Goal: Task Accomplishment & Management: Use online tool/utility

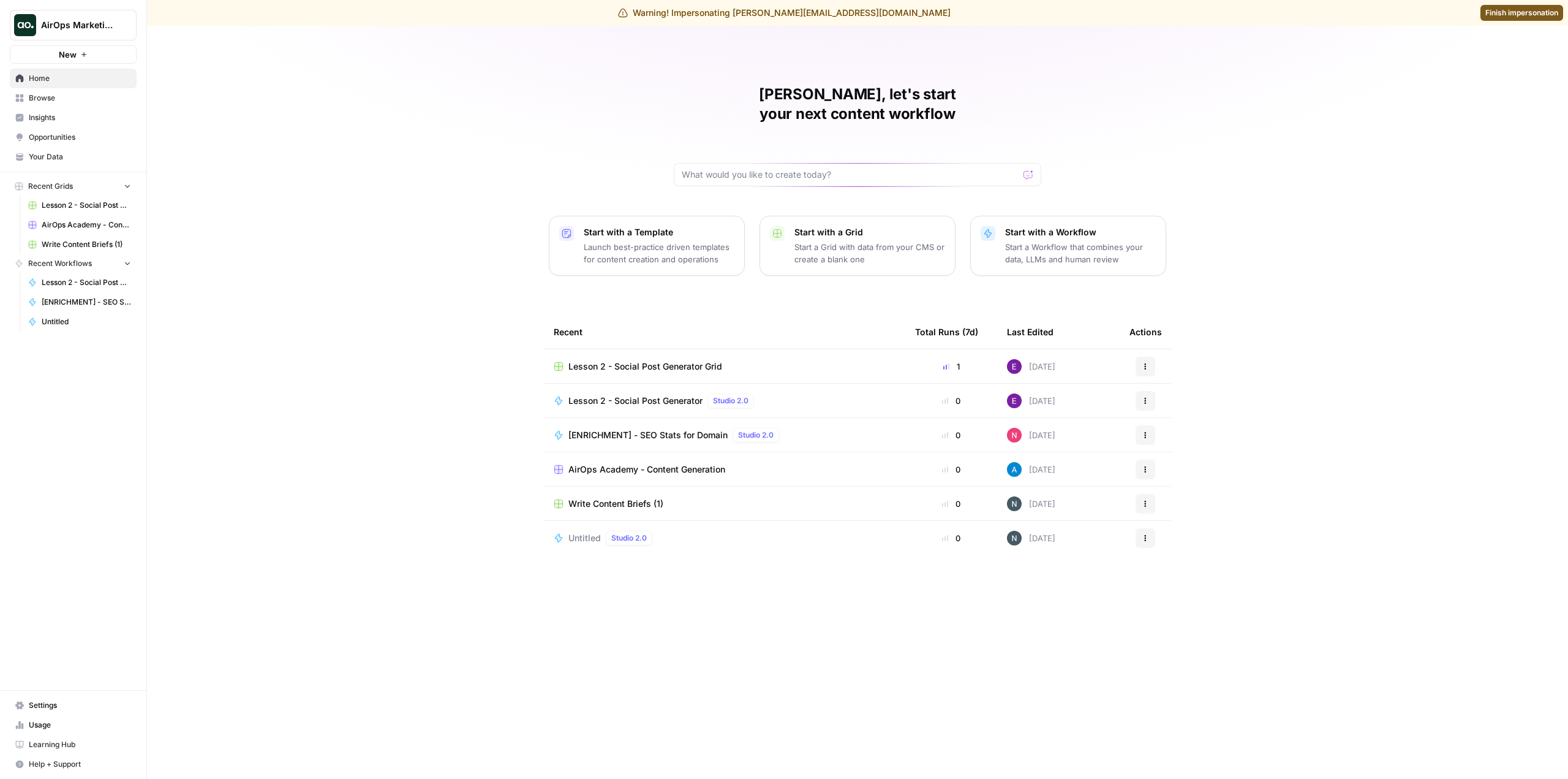
click at [93, 22] on span "AirOps Marketing" at bounding box center [77, 25] width 74 height 12
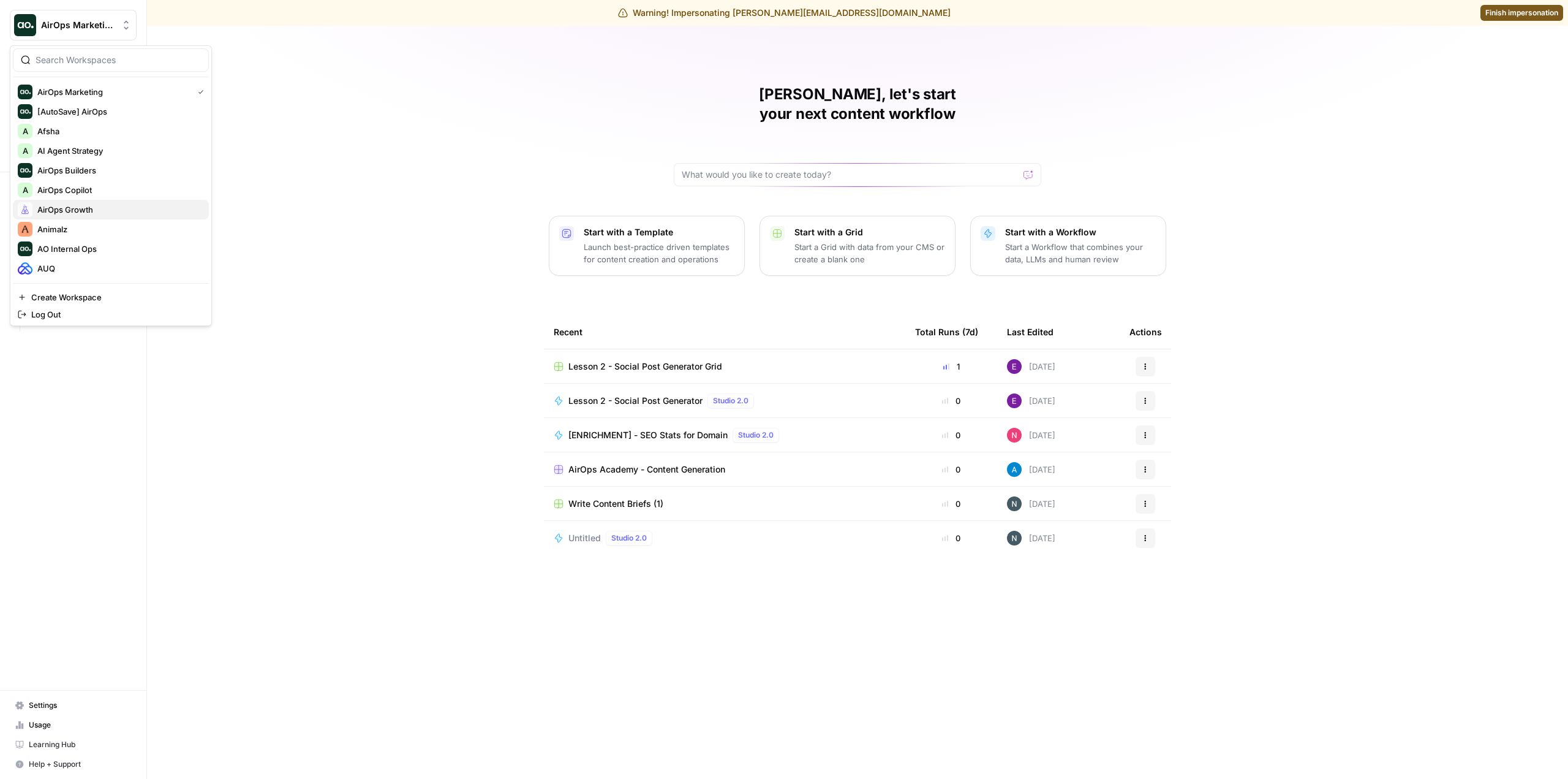
click at [98, 212] on span "AirOps Growth" at bounding box center [118, 209] width 162 height 12
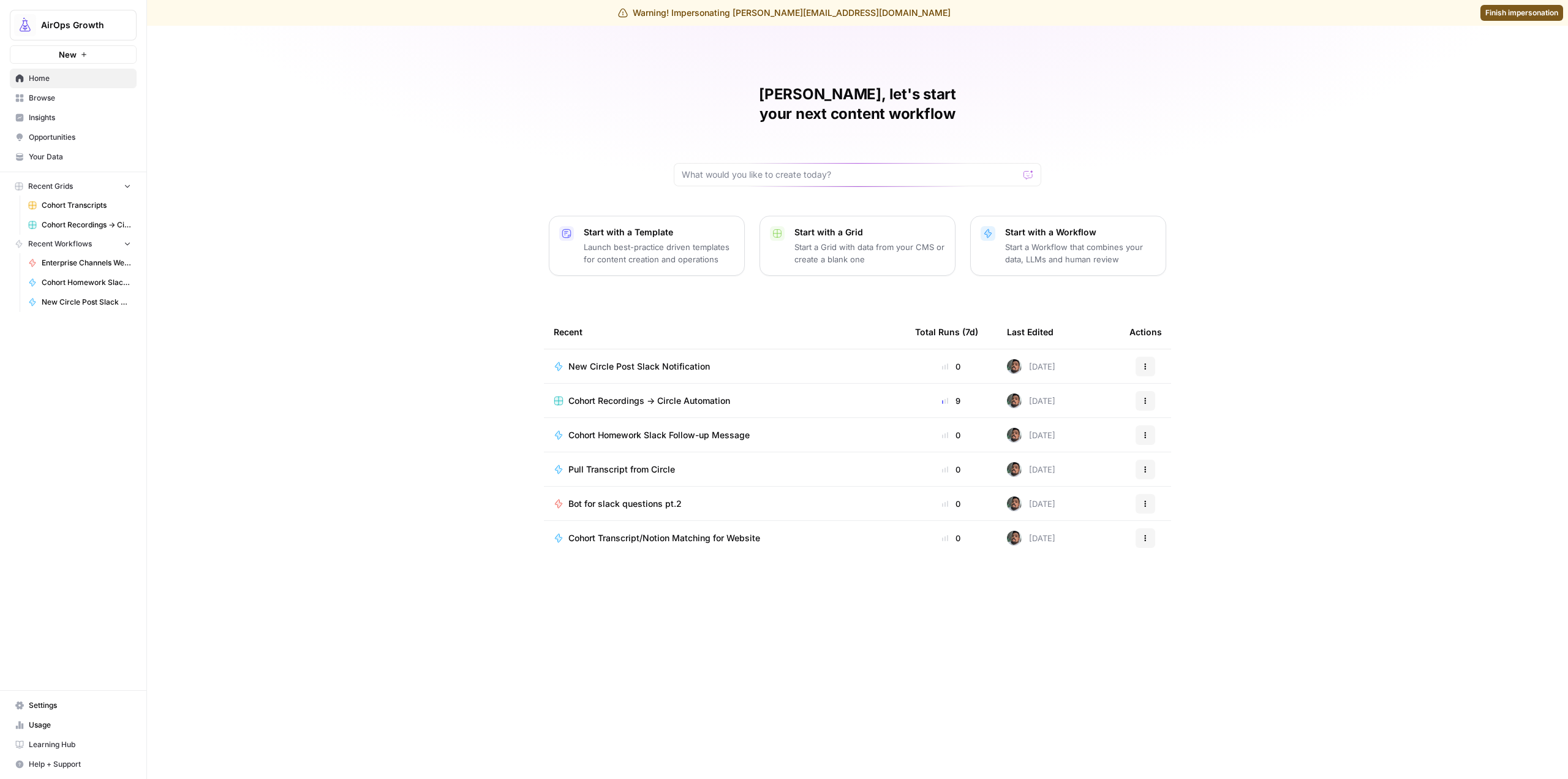
click at [685, 361] on span "New Circle Post Slack Notification" at bounding box center [639, 366] width 141 height 12
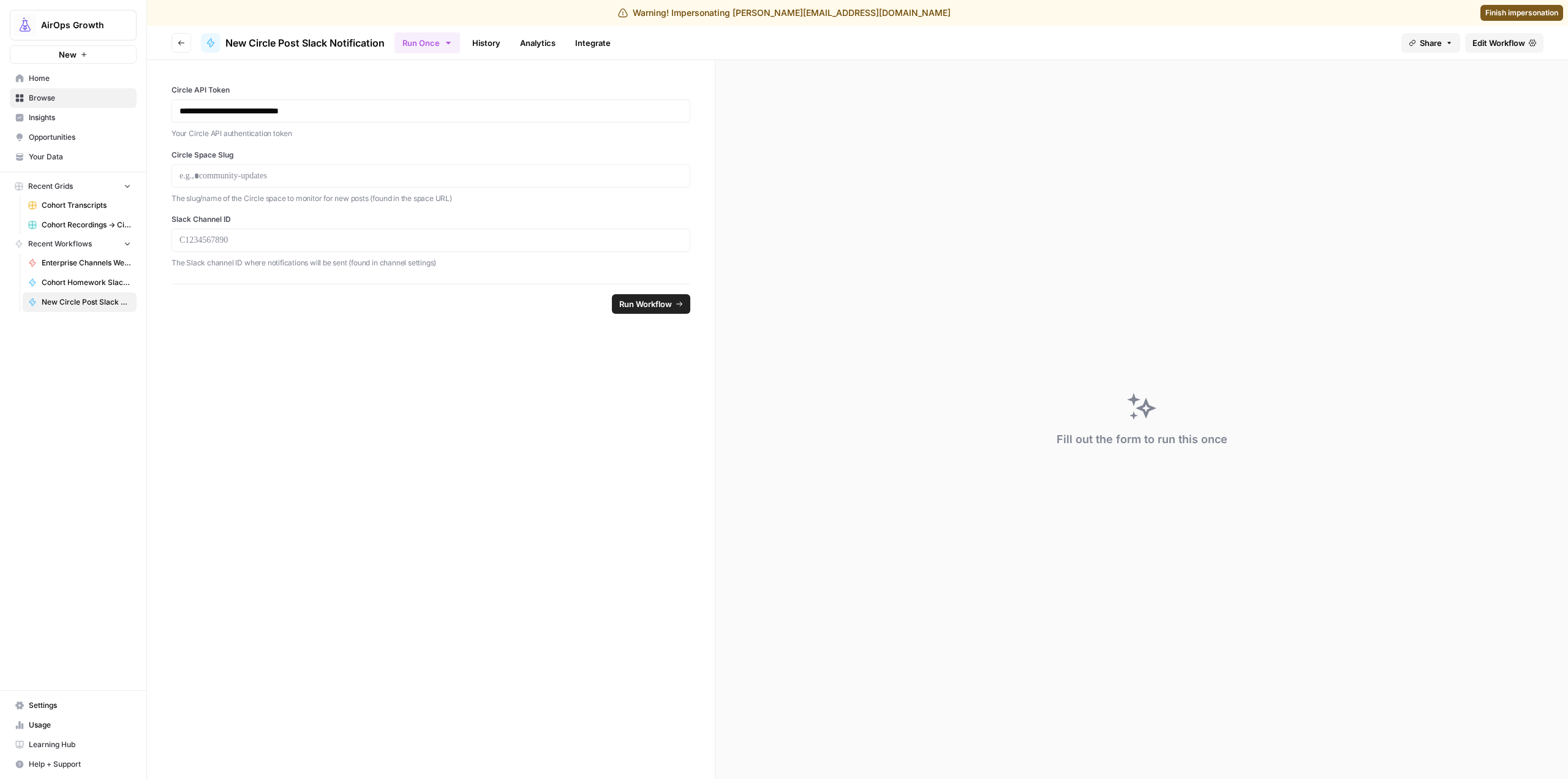
click at [1504, 49] on link "Edit Workflow" at bounding box center [1505, 43] width 79 height 20
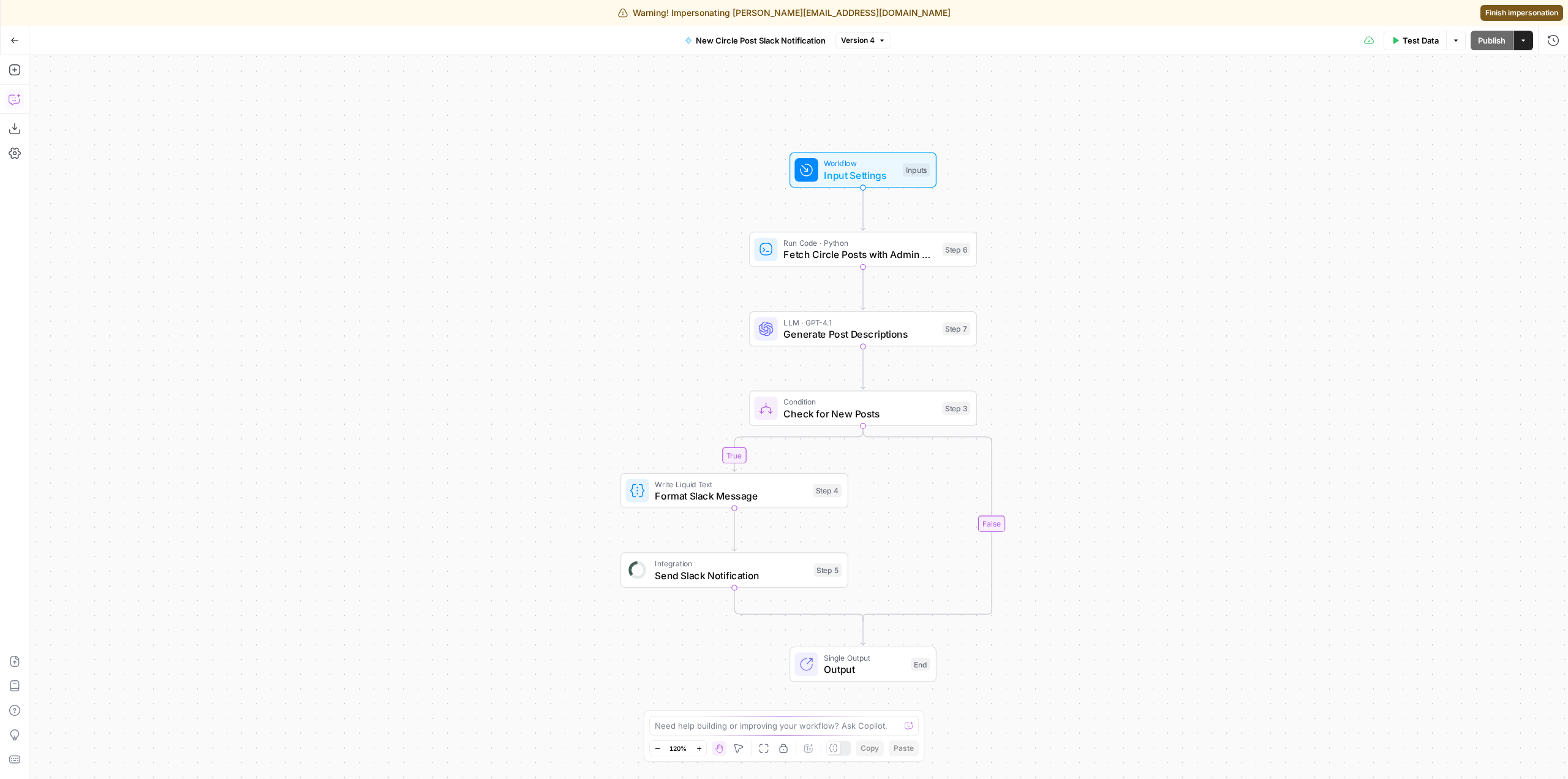
click at [22, 98] on button "Copilot" at bounding box center [15, 99] width 20 height 20
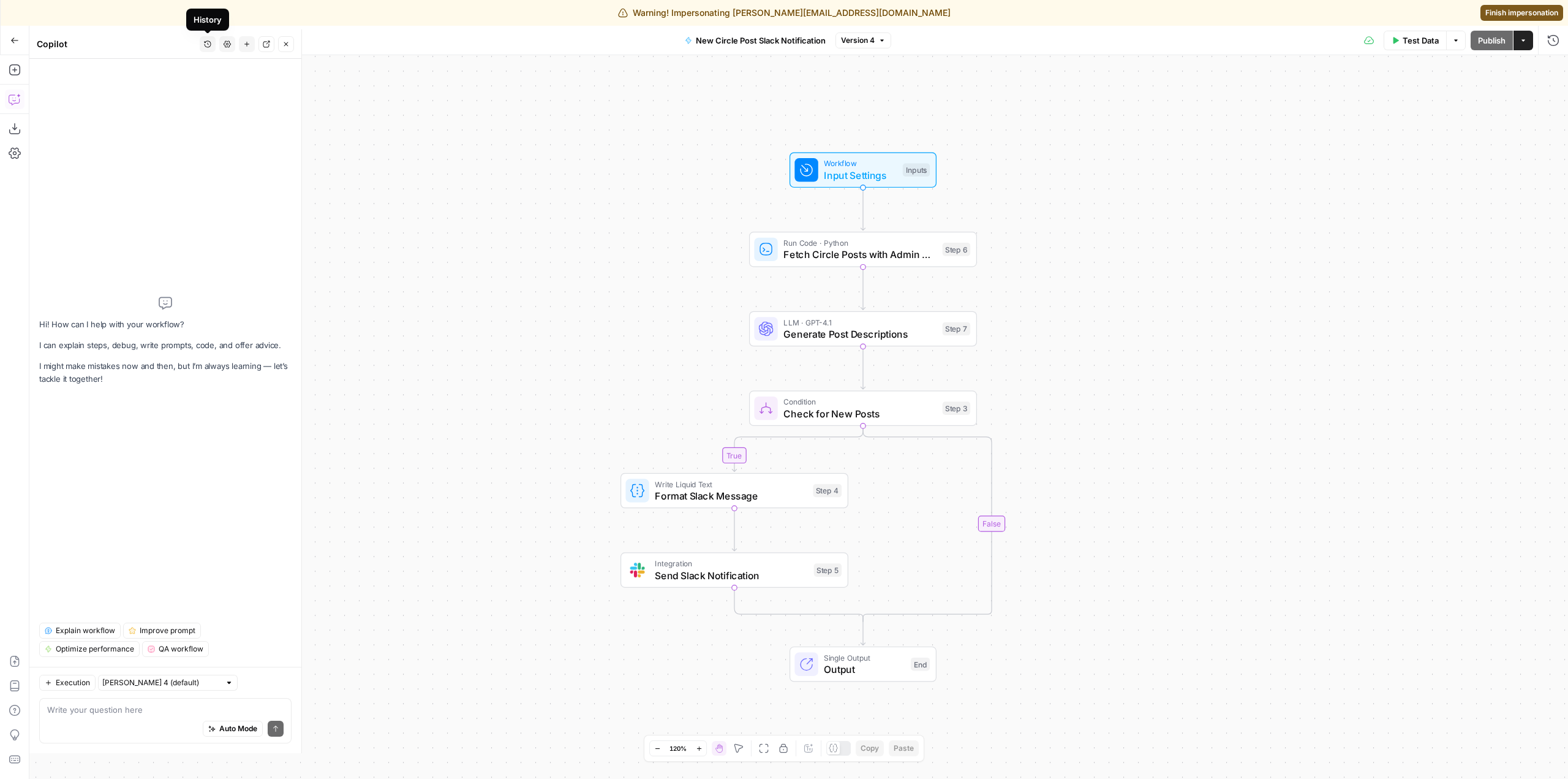
click at [207, 41] on icon "button" at bounding box center [207, 44] width 7 height 7
click at [1525, 14] on span "Finish impersonation" at bounding box center [1522, 13] width 73 height 11
